Goal: Task Accomplishment & Management: Manage account settings

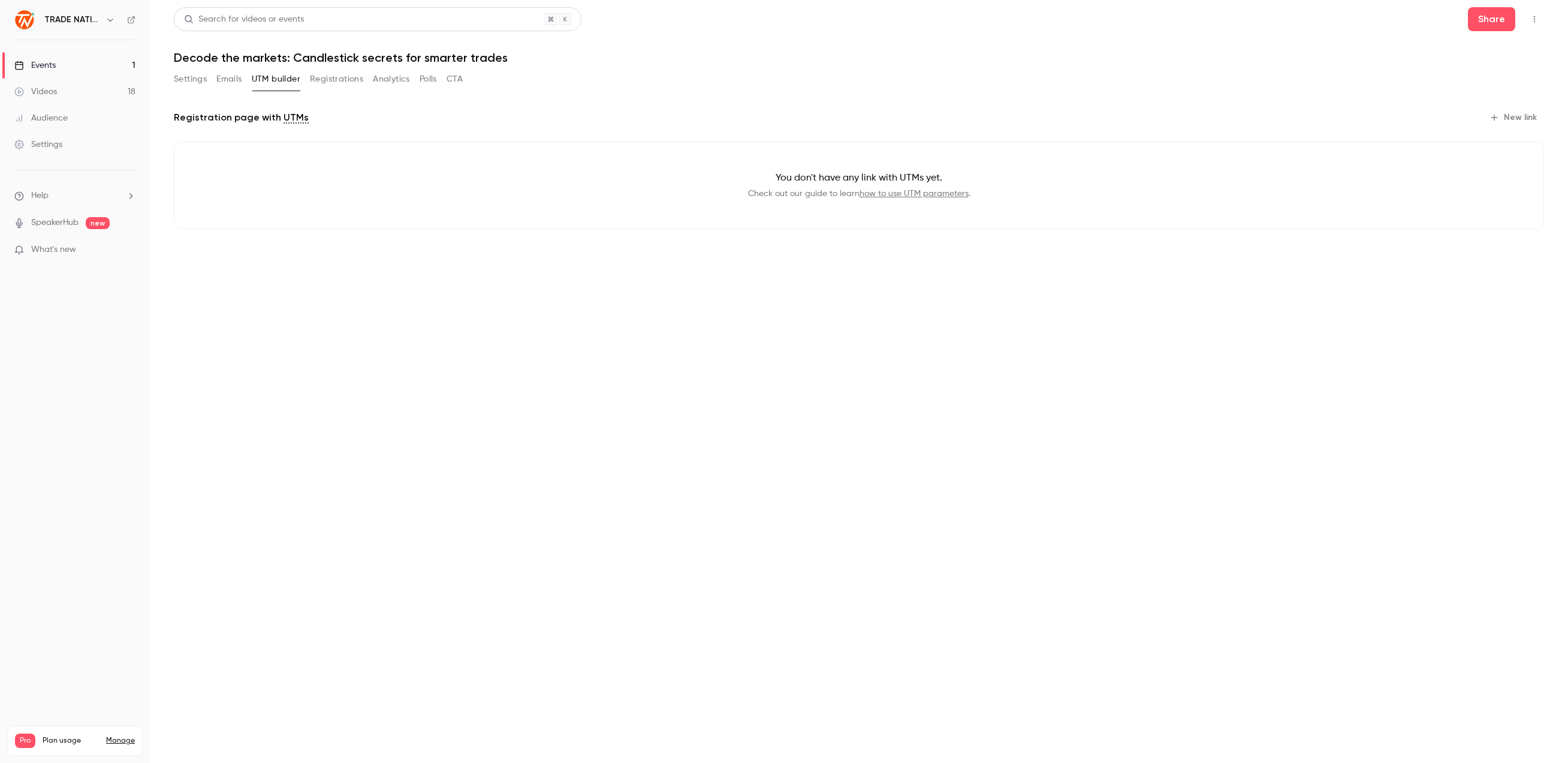
click at [344, 78] on button "Registrations" at bounding box center [336, 79] width 53 height 19
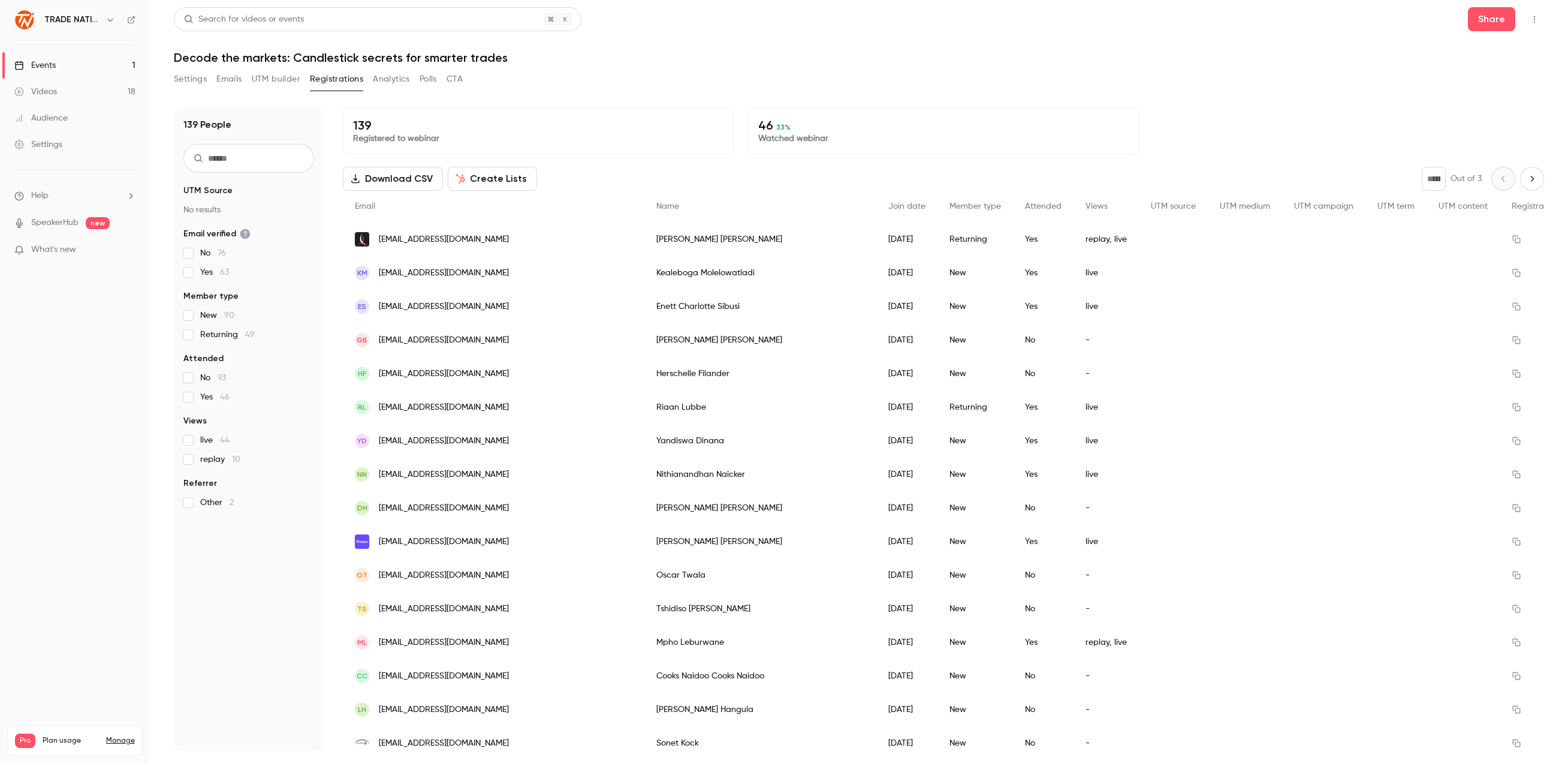
click at [405, 82] on button "Analytics" at bounding box center [391, 79] width 37 height 19
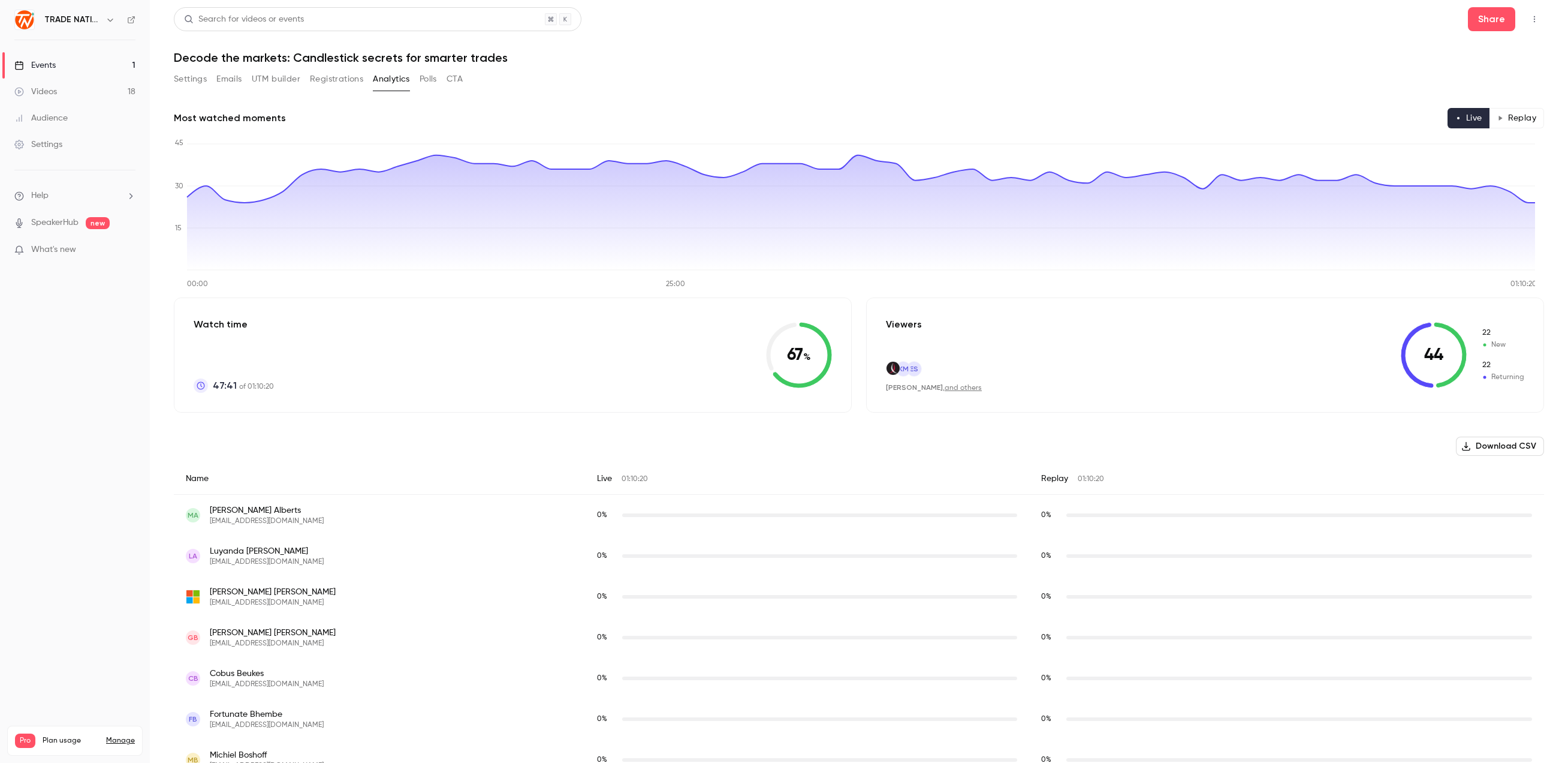
click at [351, 78] on button "Registrations" at bounding box center [336, 79] width 53 height 19
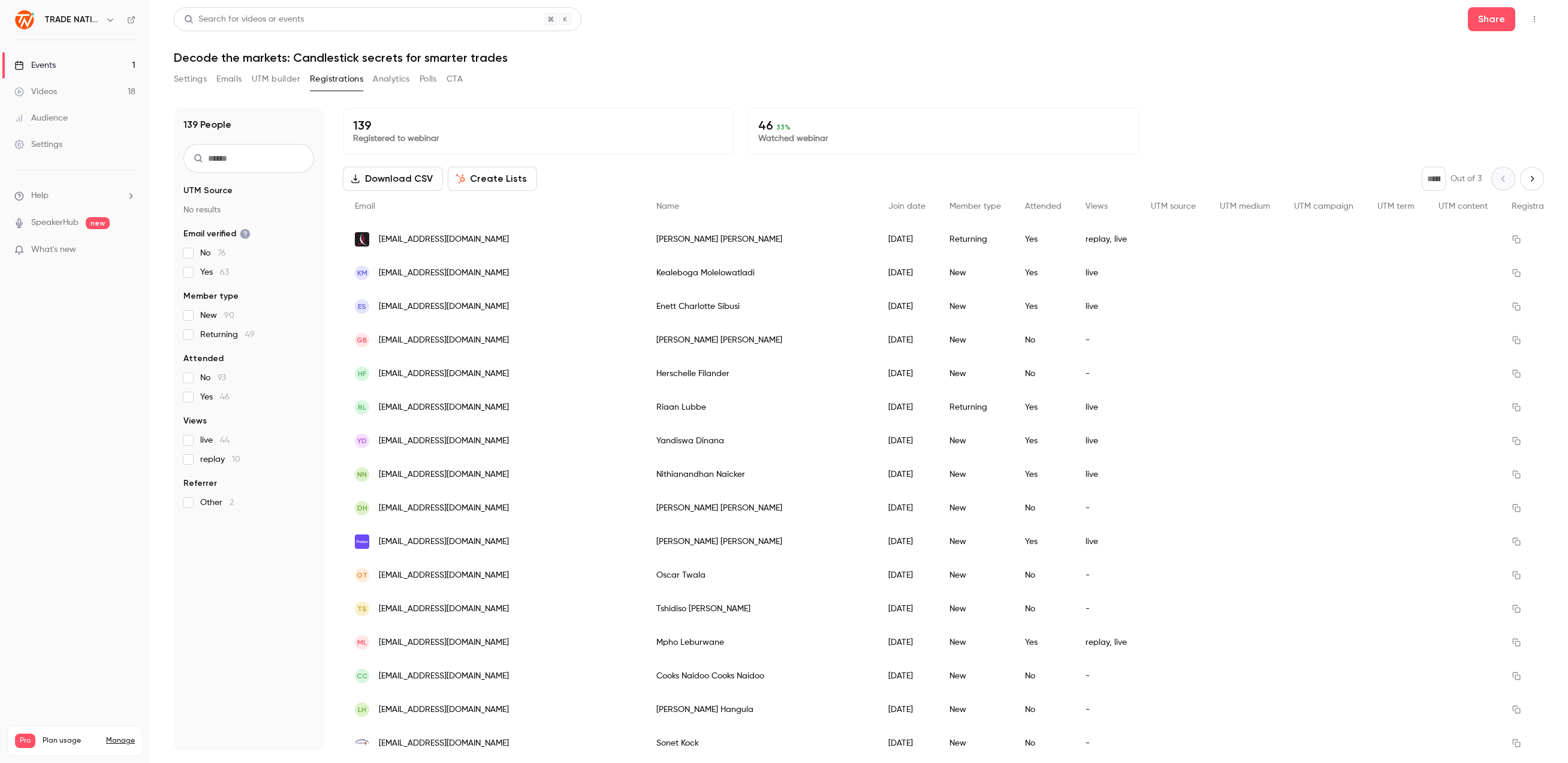
click at [394, 78] on button "Analytics" at bounding box center [391, 79] width 37 height 19
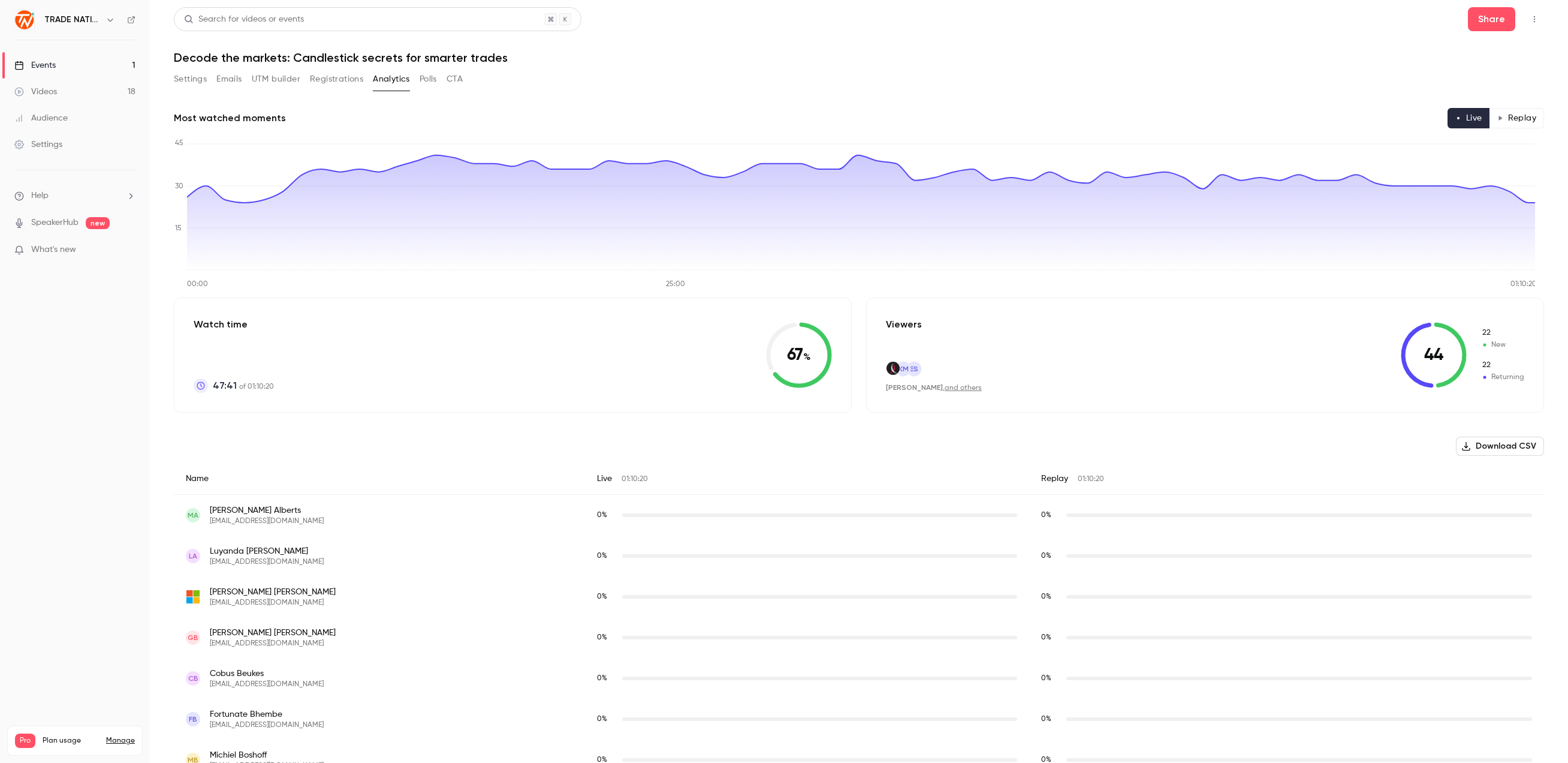
click at [427, 79] on button "Polls" at bounding box center [428, 79] width 17 height 19
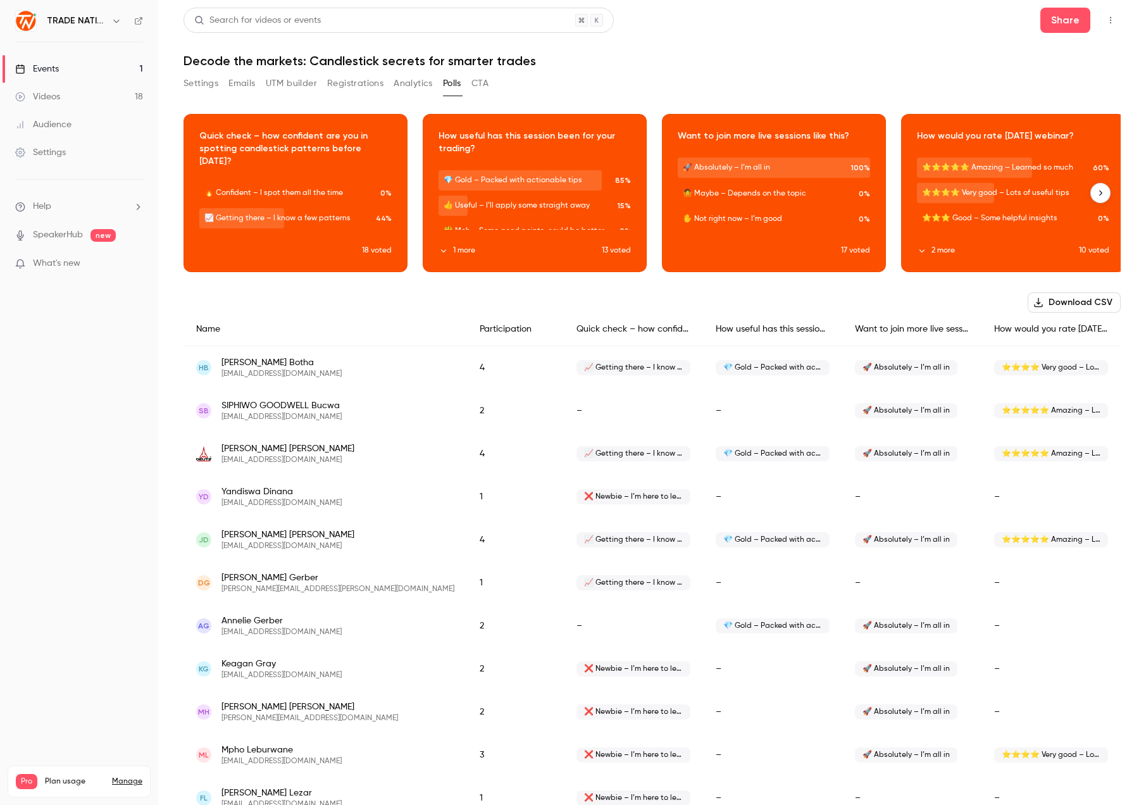
scroll to position [8, 0]
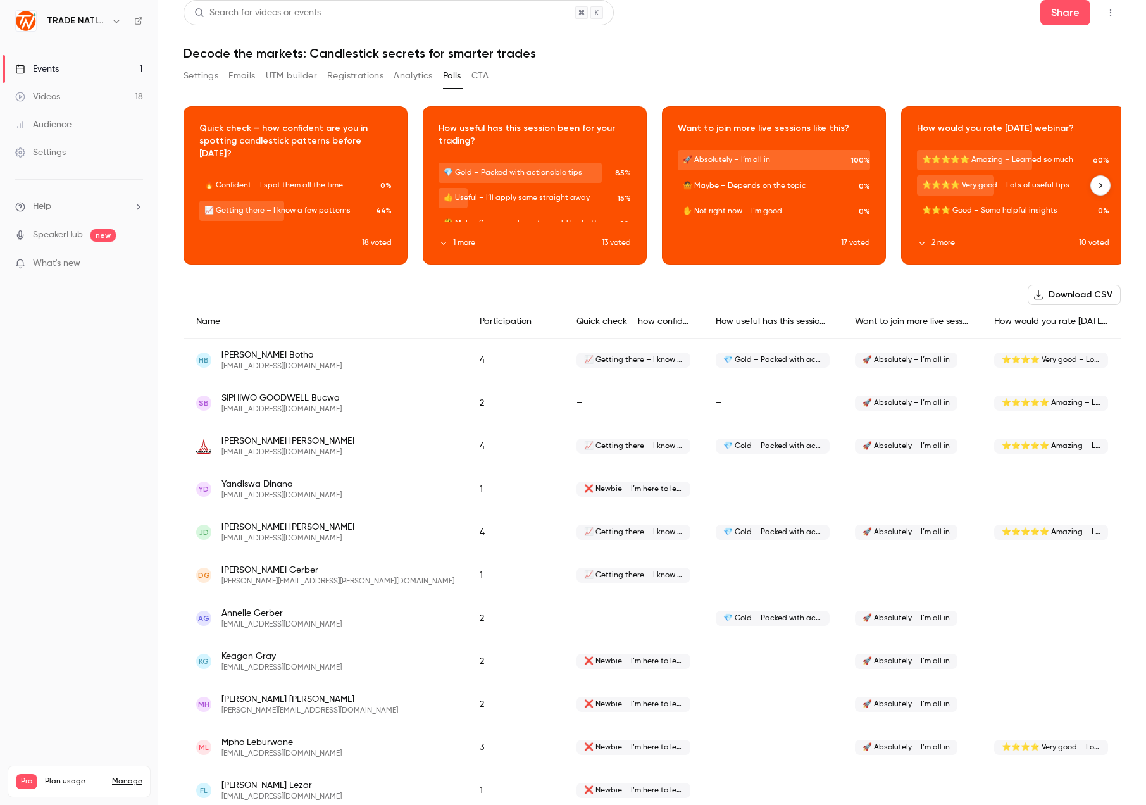
click at [292, 175] on icon "button" at bounding box center [295, 176] width 10 height 9
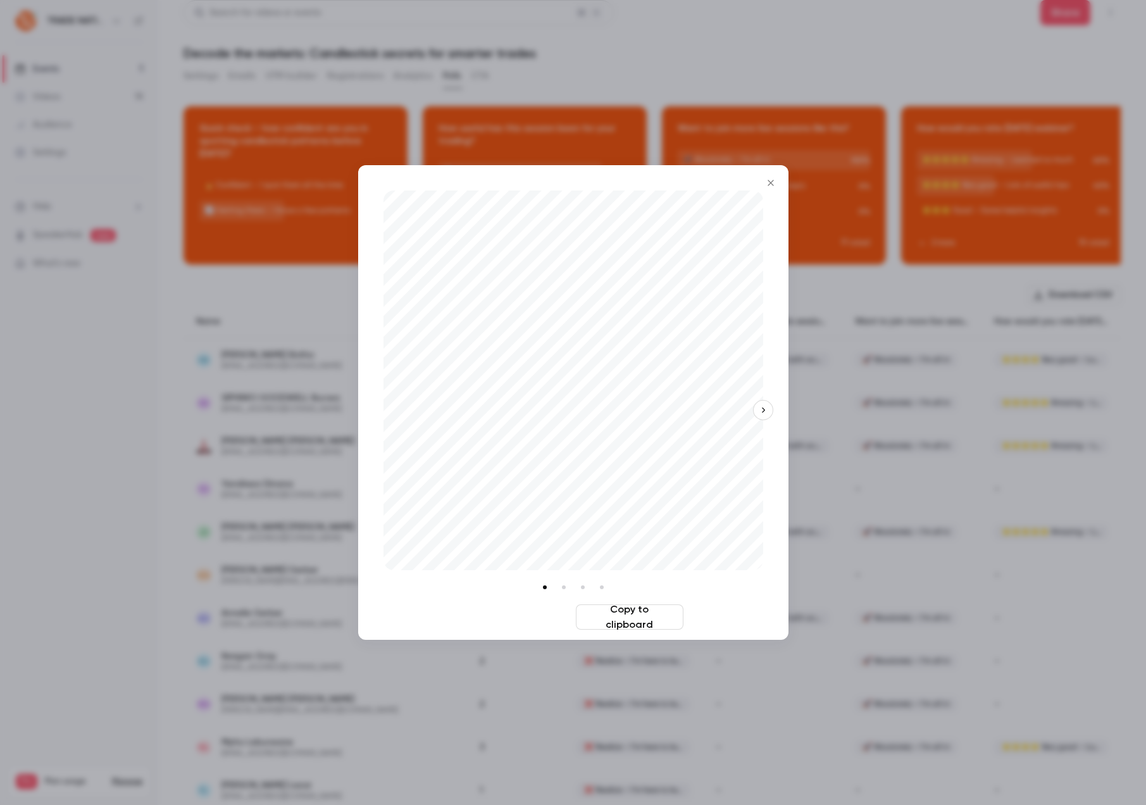
click at [538, 611] on button "Download image" at bounding box center [517, 616] width 108 height 25
click at [592, 54] on div at bounding box center [573, 402] width 1146 height 805
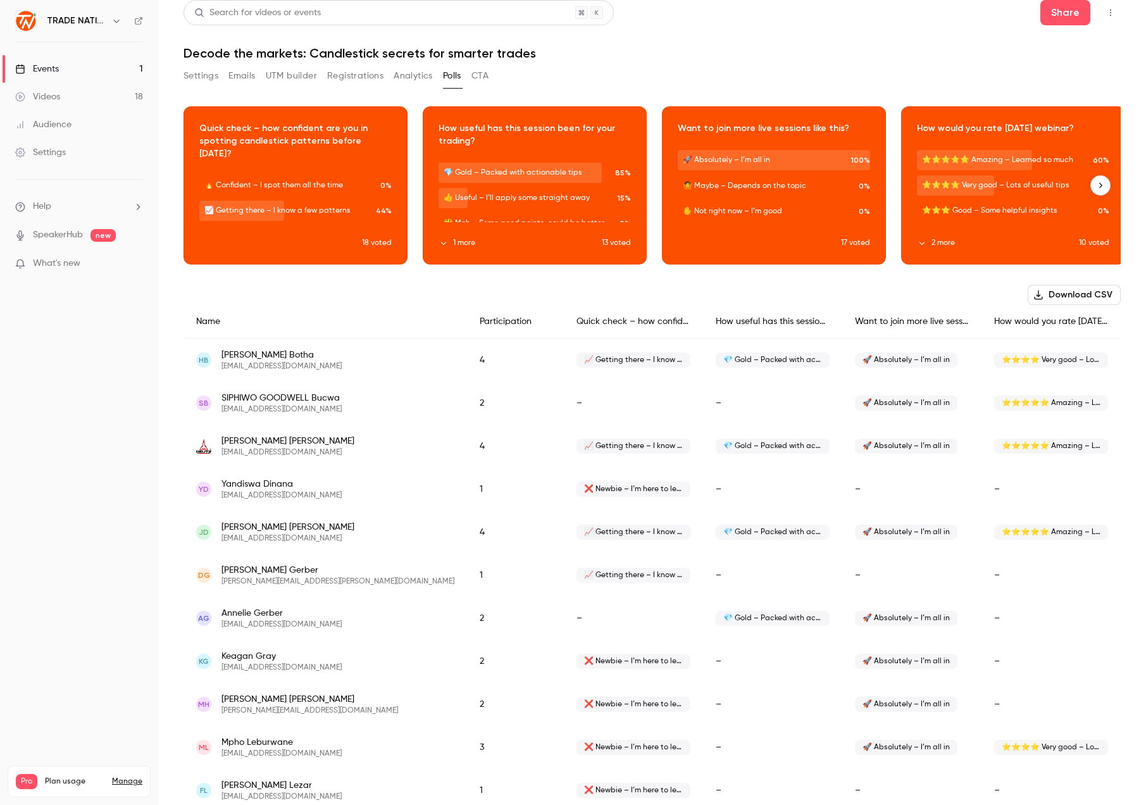
click at [540, 177] on button "button" at bounding box center [535, 176] width 20 height 20
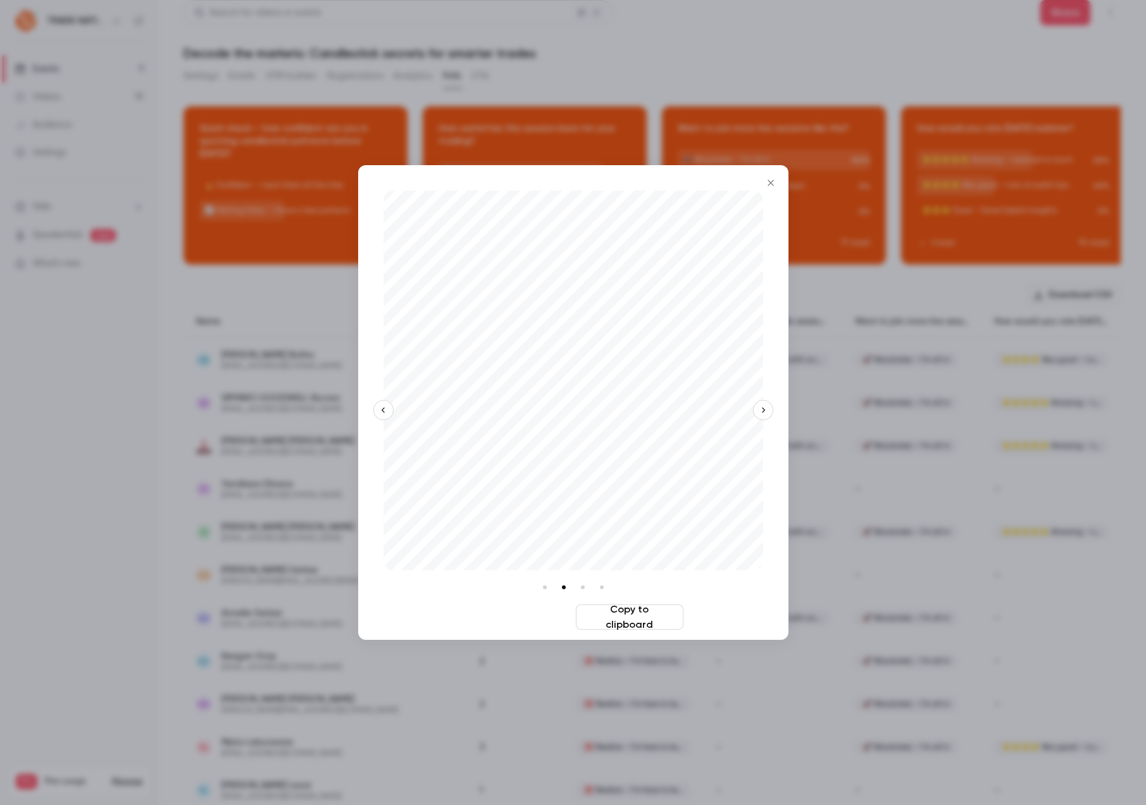
click at [546, 618] on button "Download image" at bounding box center [517, 616] width 108 height 25
click at [814, 134] on div at bounding box center [573, 402] width 1146 height 805
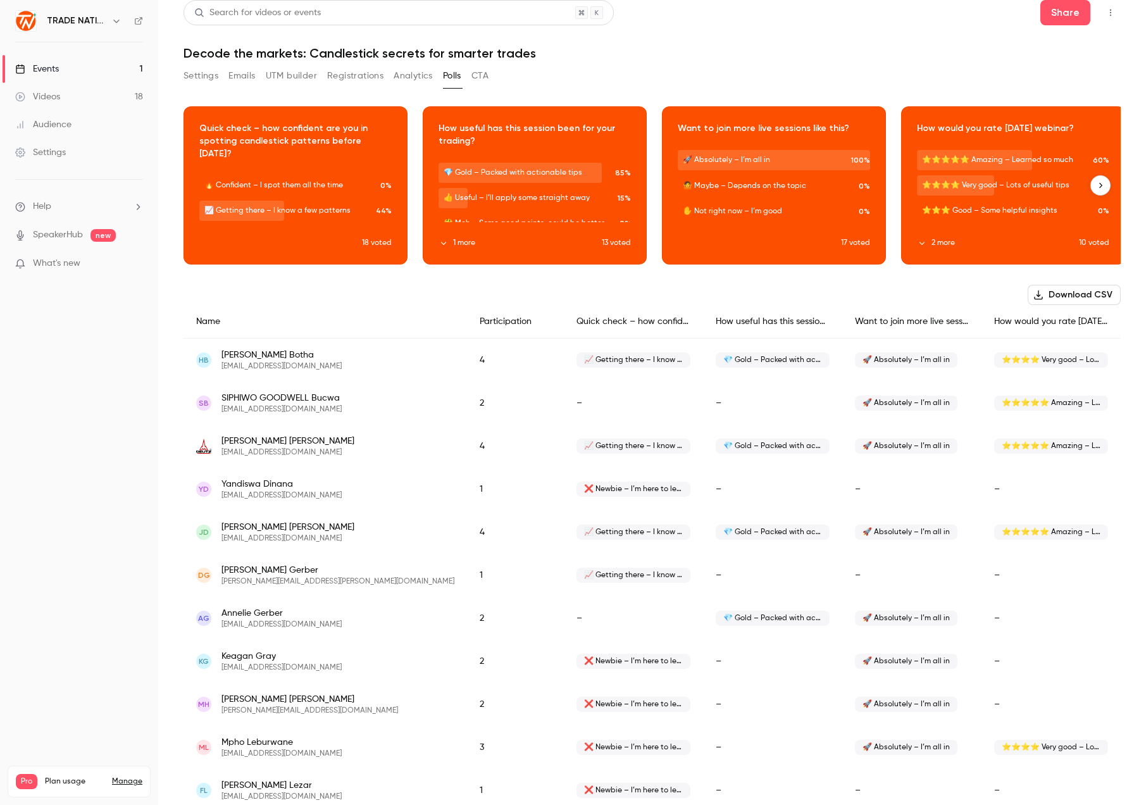
click at [777, 170] on button "button" at bounding box center [774, 176] width 20 height 20
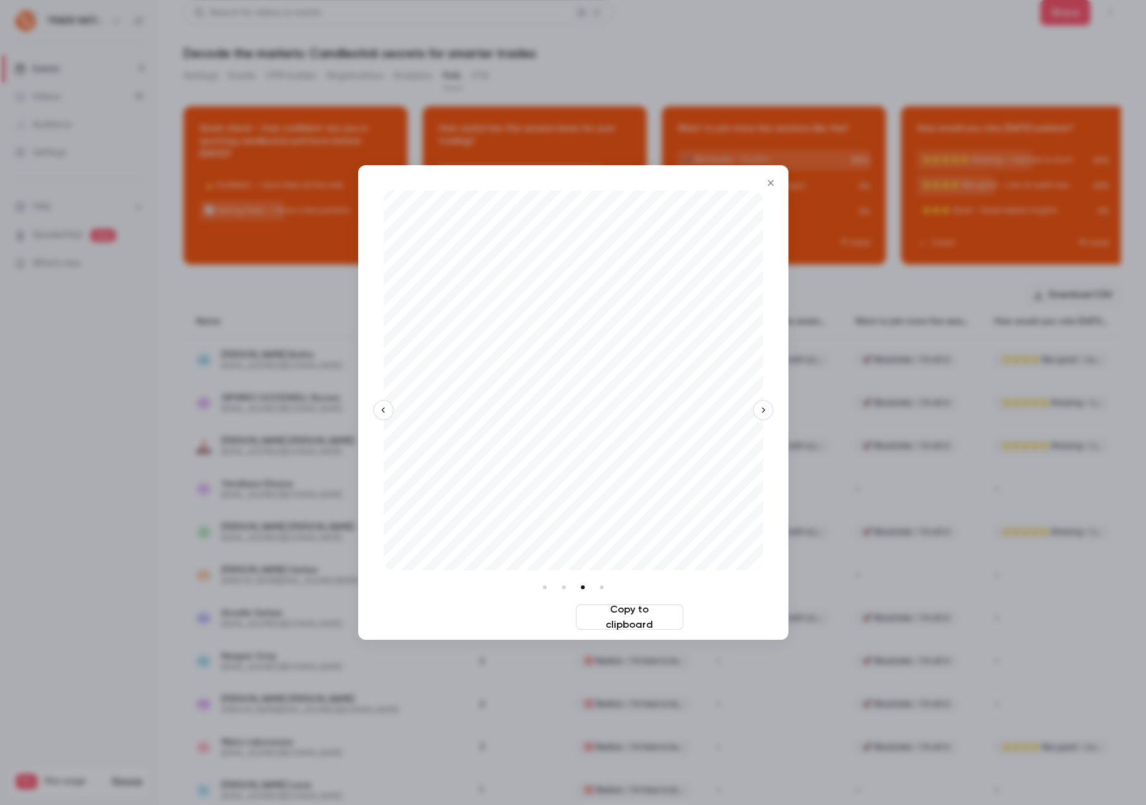
drag, startPoint x: 528, startPoint y: 617, endPoint x: 542, endPoint y: 608, distance: 16.0
click at [528, 617] on button "Download image" at bounding box center [517, 616] width 108 height 25
click at [986, 187] on div at bounding box center [573, 402] width 1146 height 805
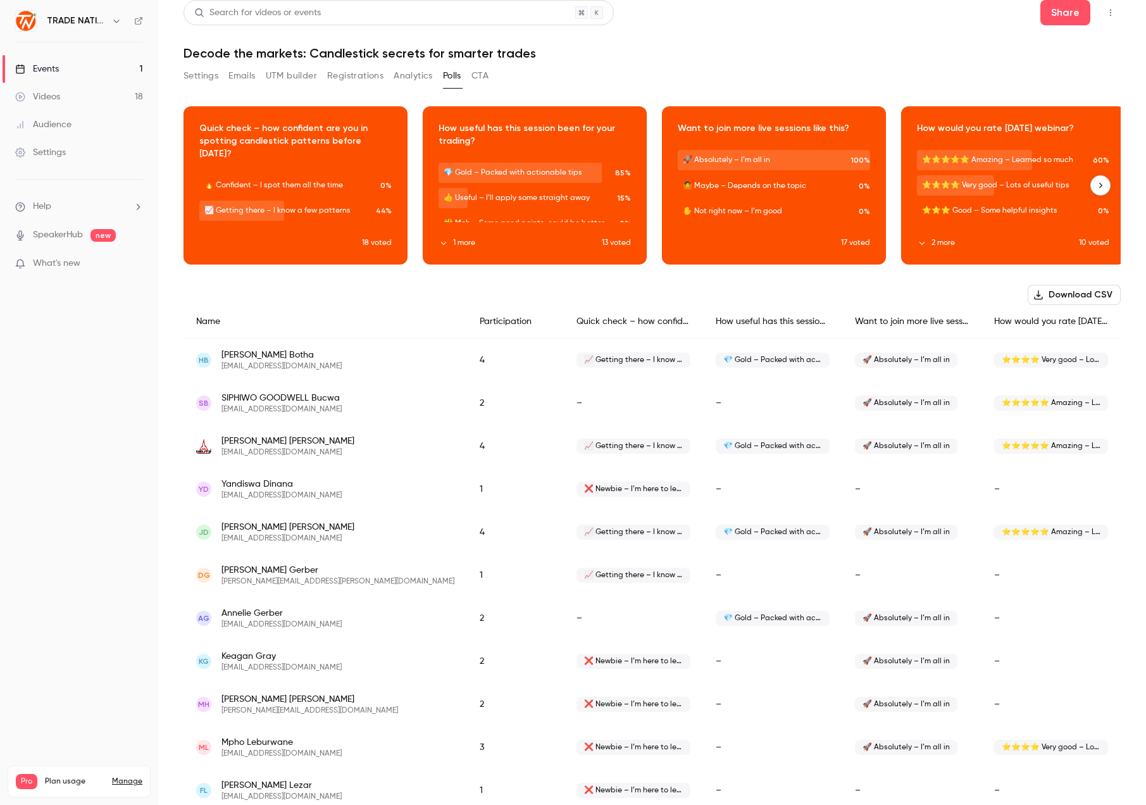
click at [1008, 176] on icon "button" at bounding box center [1013, 176] width 10 height 9
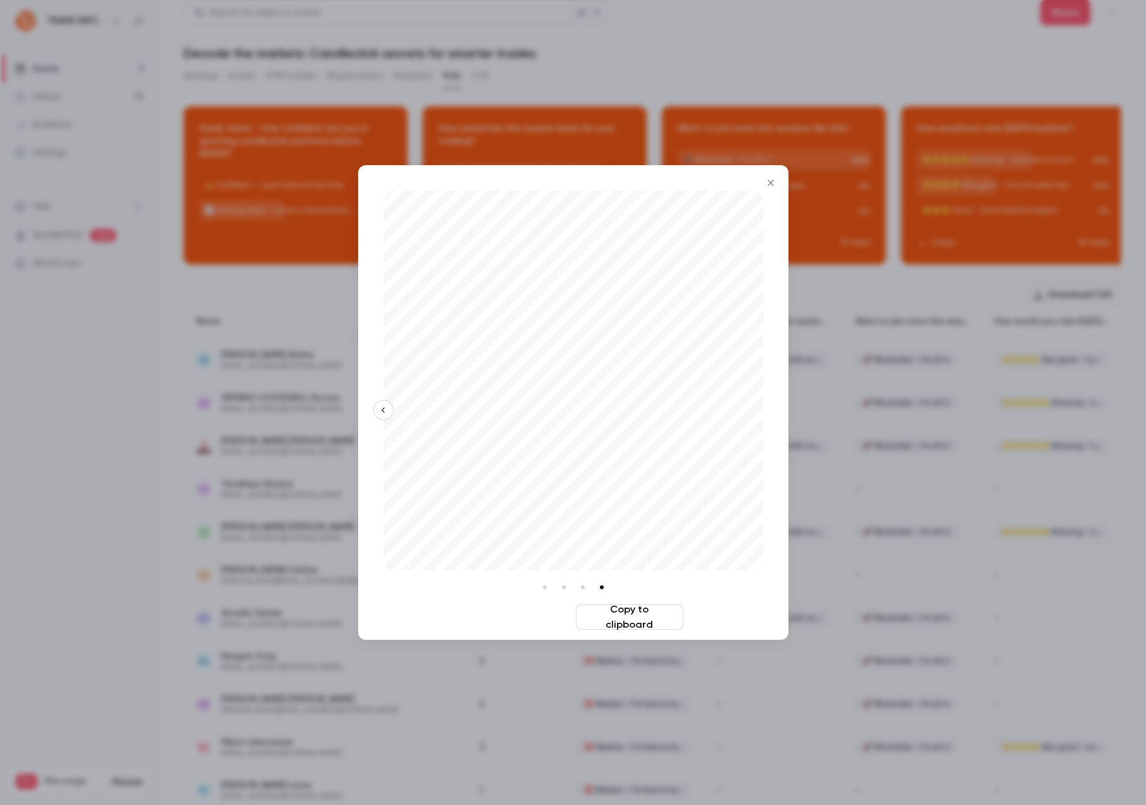
click at [519, 621] on button "Download image" at bounding box center [517, 616] width 108 height 25
click at [770, 185] on icon "Close" at bounding box center [770, 183] width 15 height 10
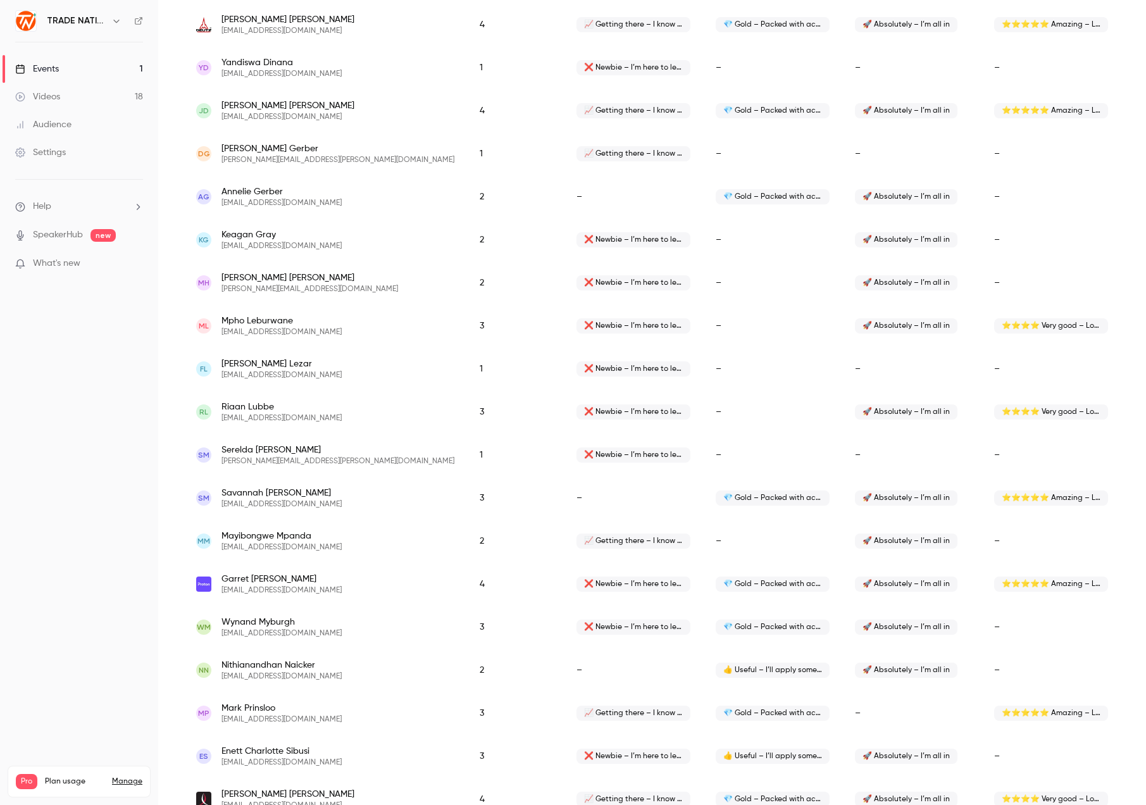
scroll to position [0, 0]
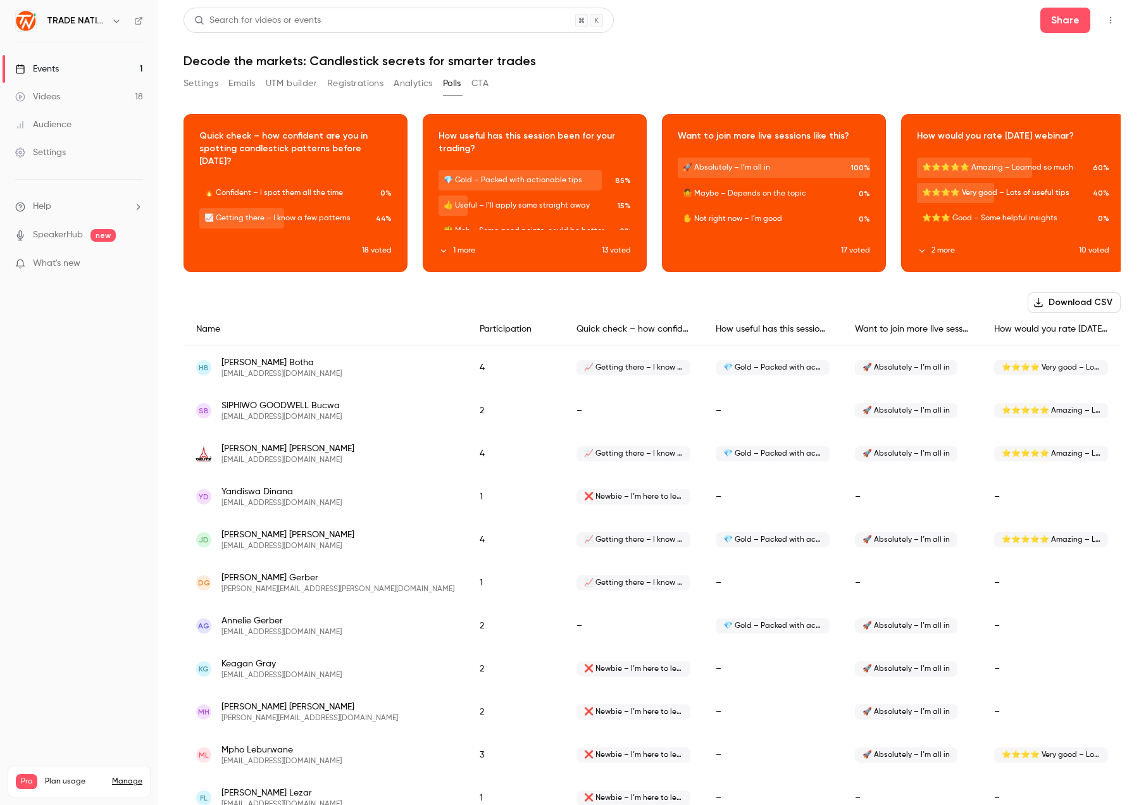
click at [1036, 297] on icon "button" at bounding box center [1038, 302] width 10 height 10
click at [402, 83] on button "Analytics" at bounding box center [413, 83] width 39 height 20
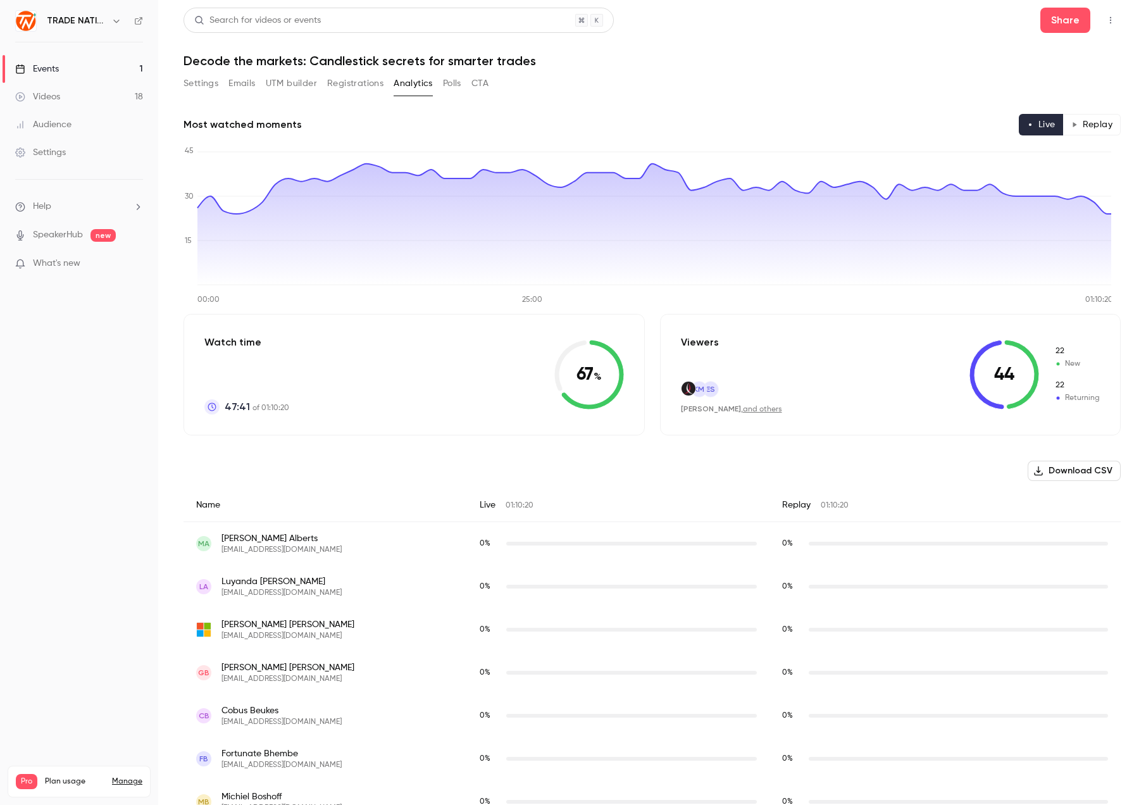
click at [1055, 472] on button "Download CSV" at bounding box center [1074, 471] width 93 height 20
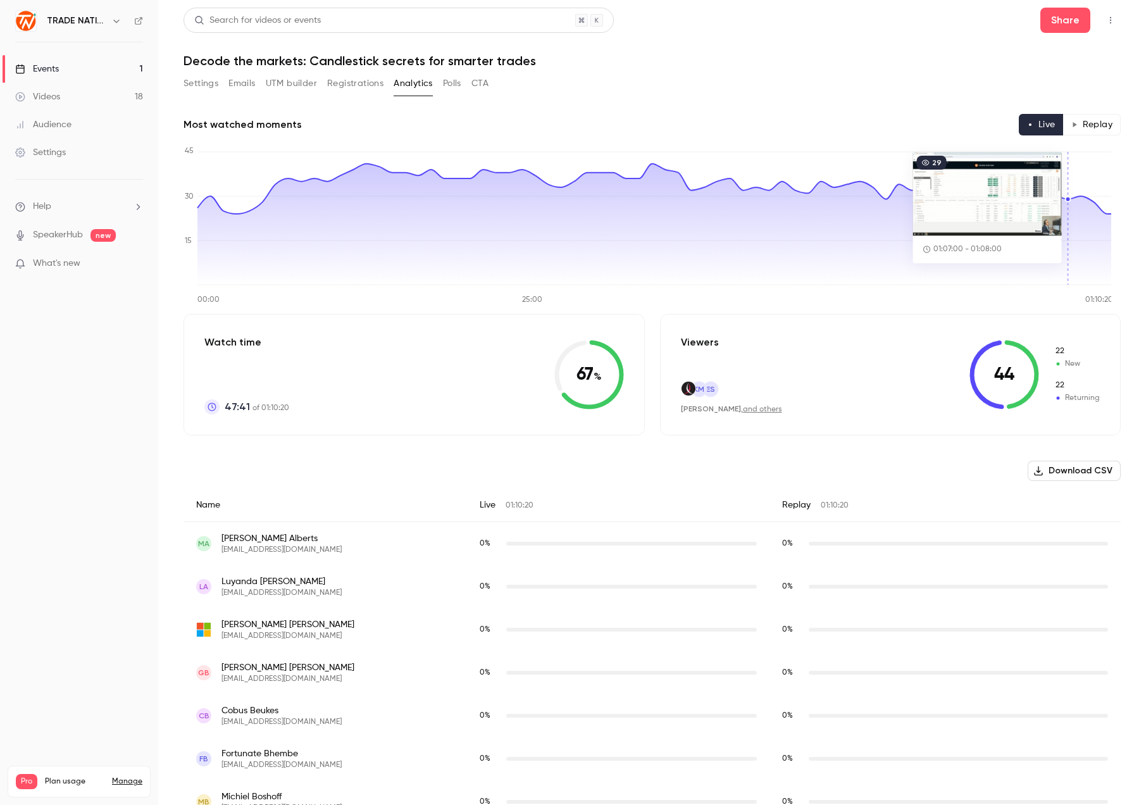
scroll to position [46, 0]
